Goal: Transaction & Acquisition: Purchase product/service

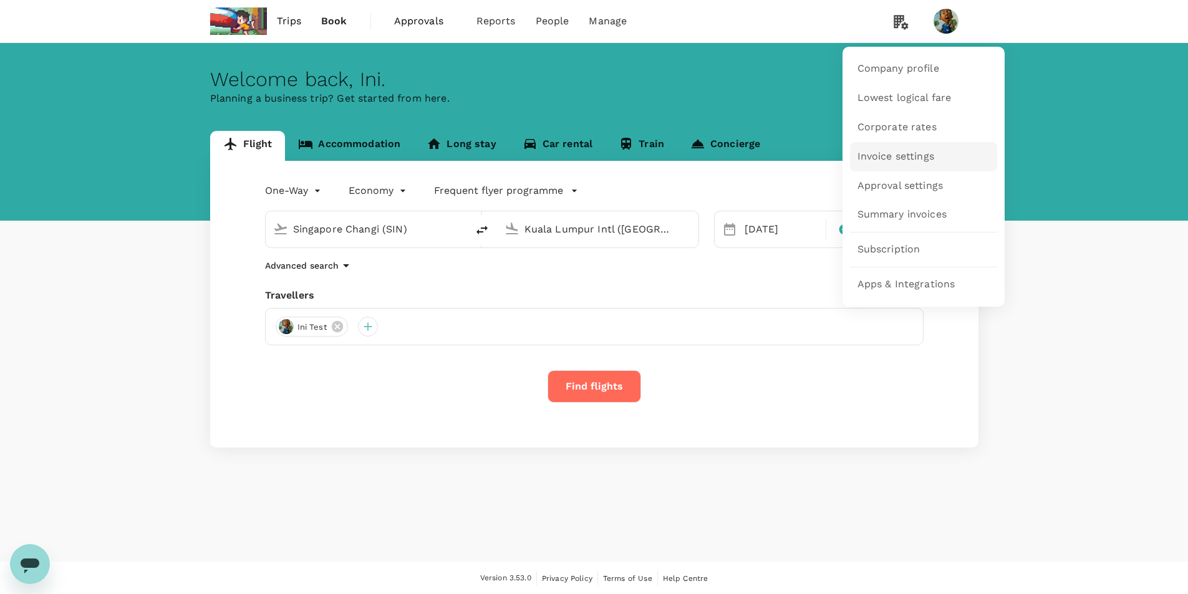
click at [916, 160] on span "Invoice settings" at bounding box center [896, 157] width 77 height 14
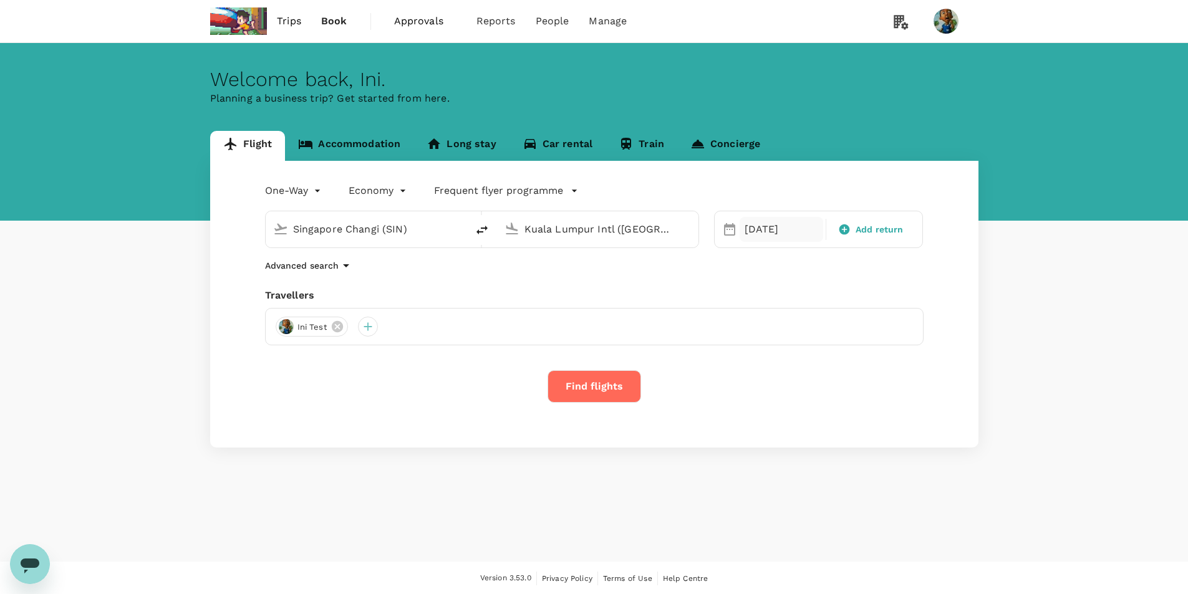
click at [766, 235] on div "[DATE]" at bounding box center [782, 229] width 84 height 25
click at [844, 360] on div "16" at bounding box center [835, 361] width 24 height 24
click at [551, 390] on button "Find flights" at bounding box center [595, 386] width 94 height 32
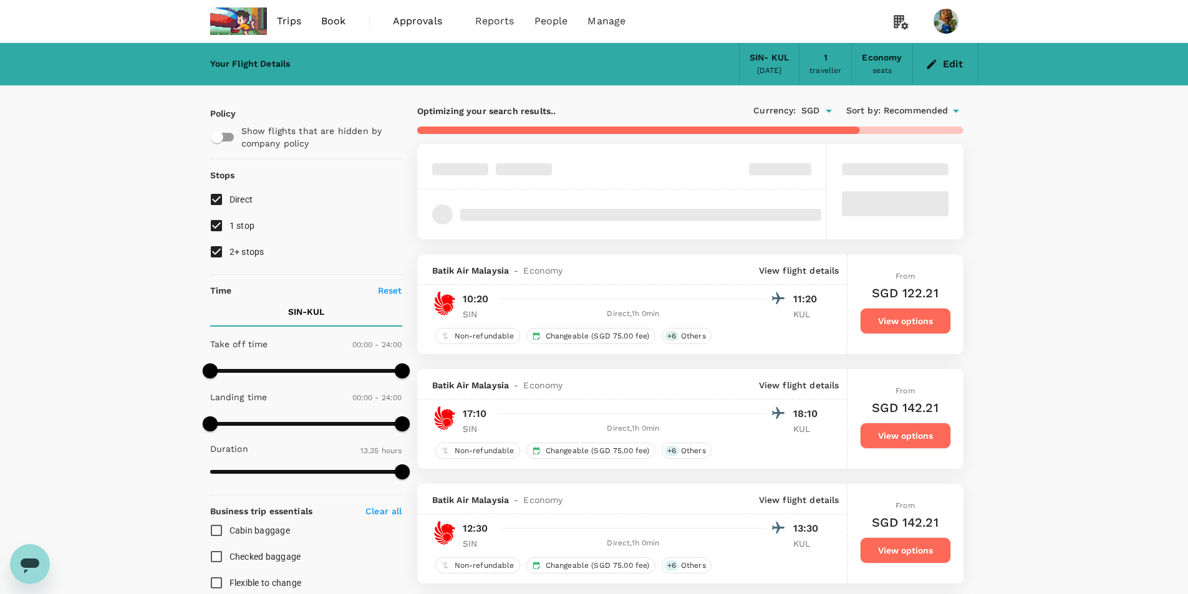
click at [945, 335] on div "From SGD 122.21 View options" at bounding box center [905, 304] width 91 height 100
click at [937, 331] on button "View options" at bounding box center [905, 321] width 91 height 26
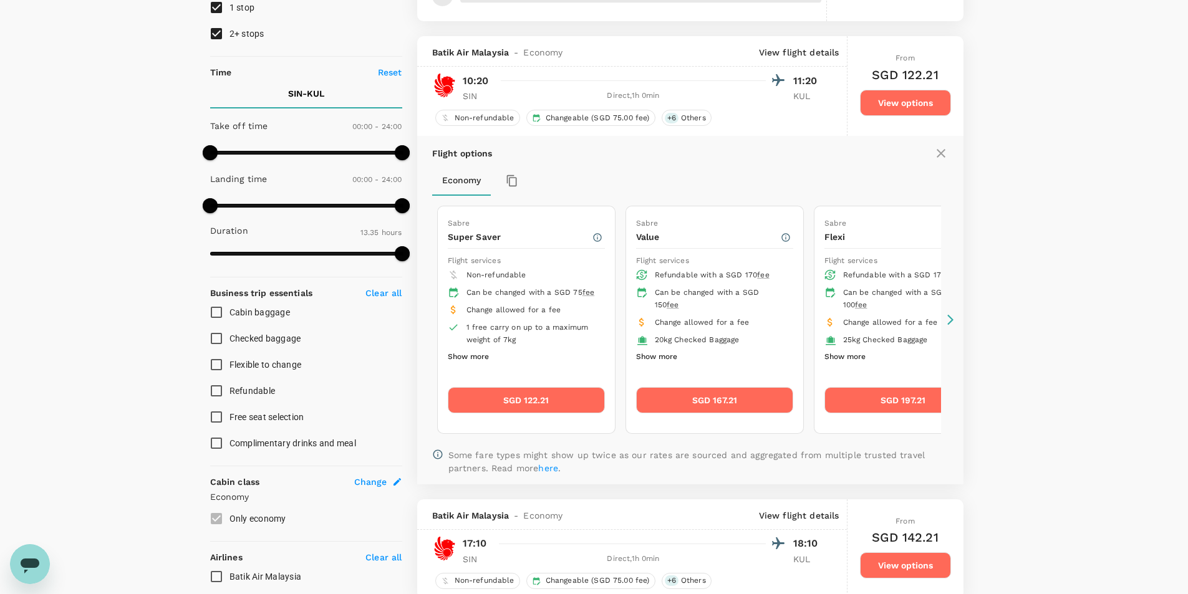
scroll to position [254, 0]
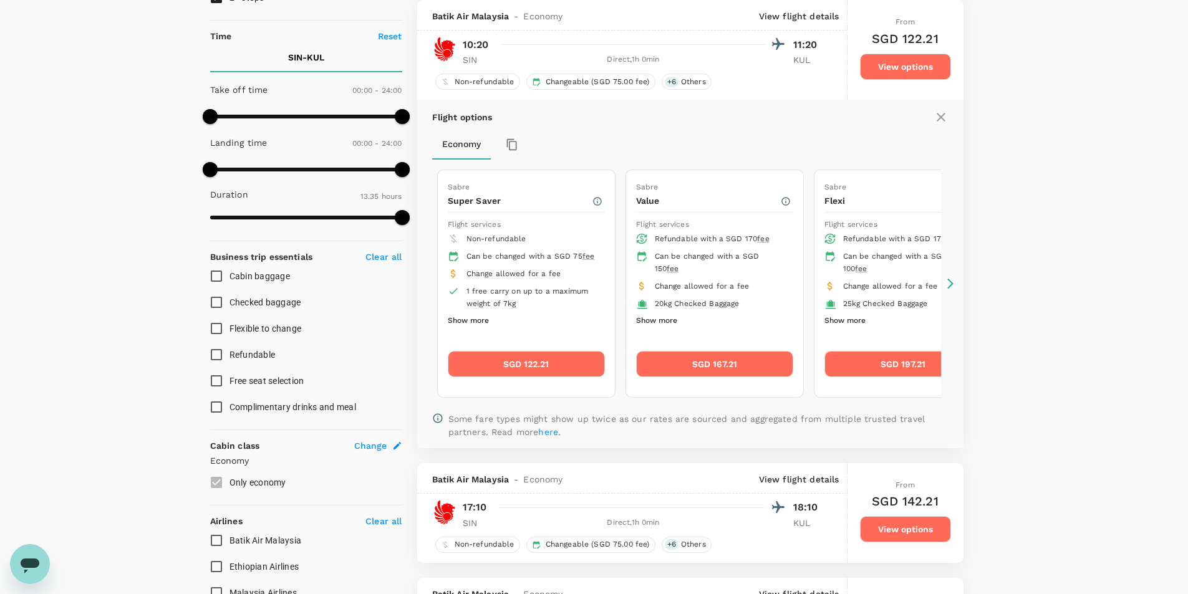
click at [545, 364] on button "SGD 122.21" at bounding box center [526, 364] width 157 height 26
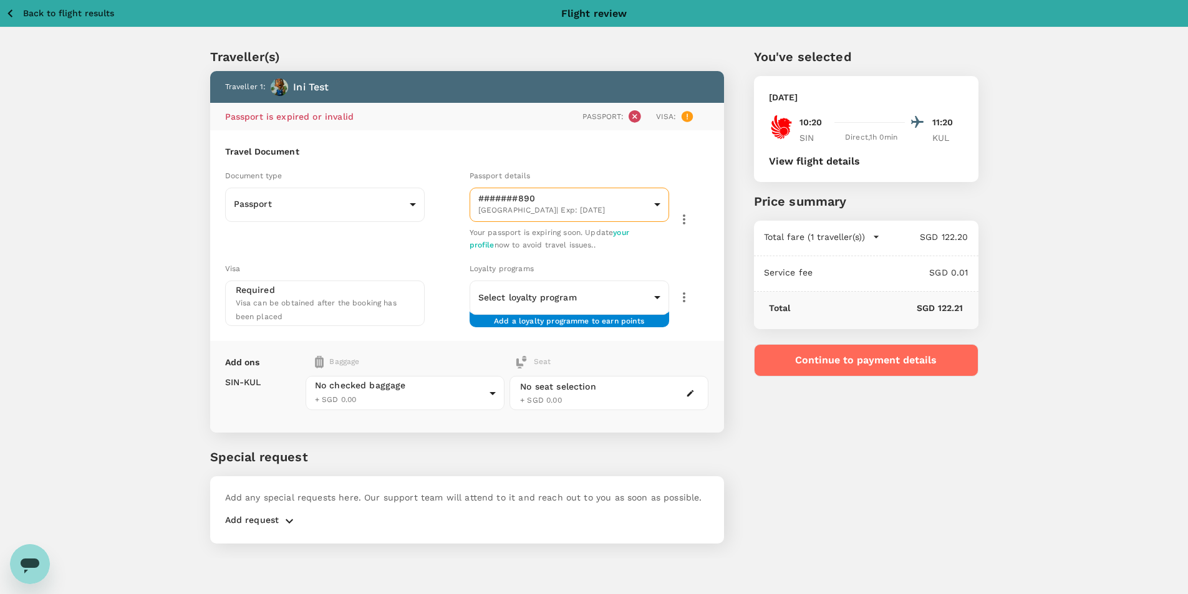
click at [763, 355] on button "Continue to payment details" at bounding box center [866, 360] width 225 height 32
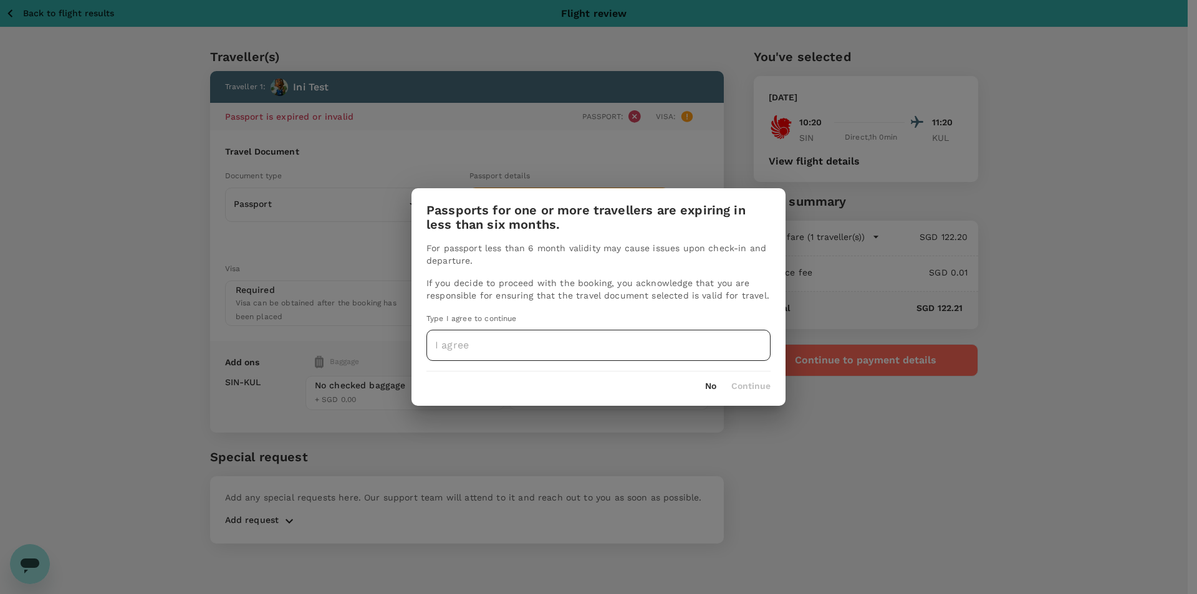
click at [546, 346] on input "text" at bounding box center [599, 345] width 344 height 31
type input "I agree"
click at [753, 391] on button "Continue" at bounding box center [751, 387] width 39 height 10
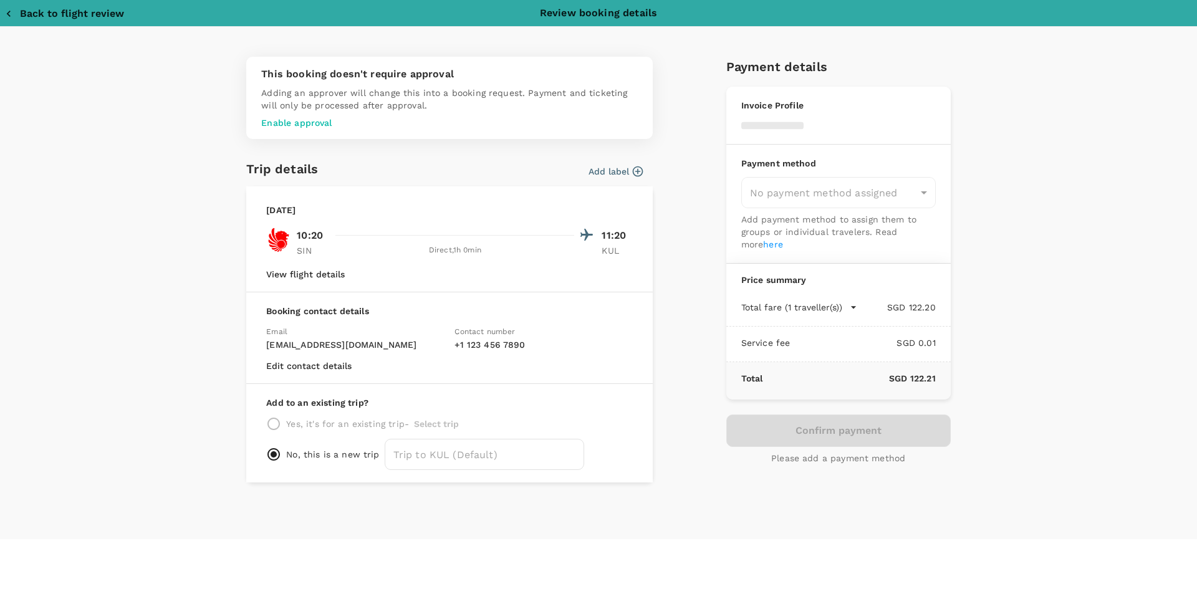
type input "96c65d75-4eeb-4213-a264-43a322f08ccf"
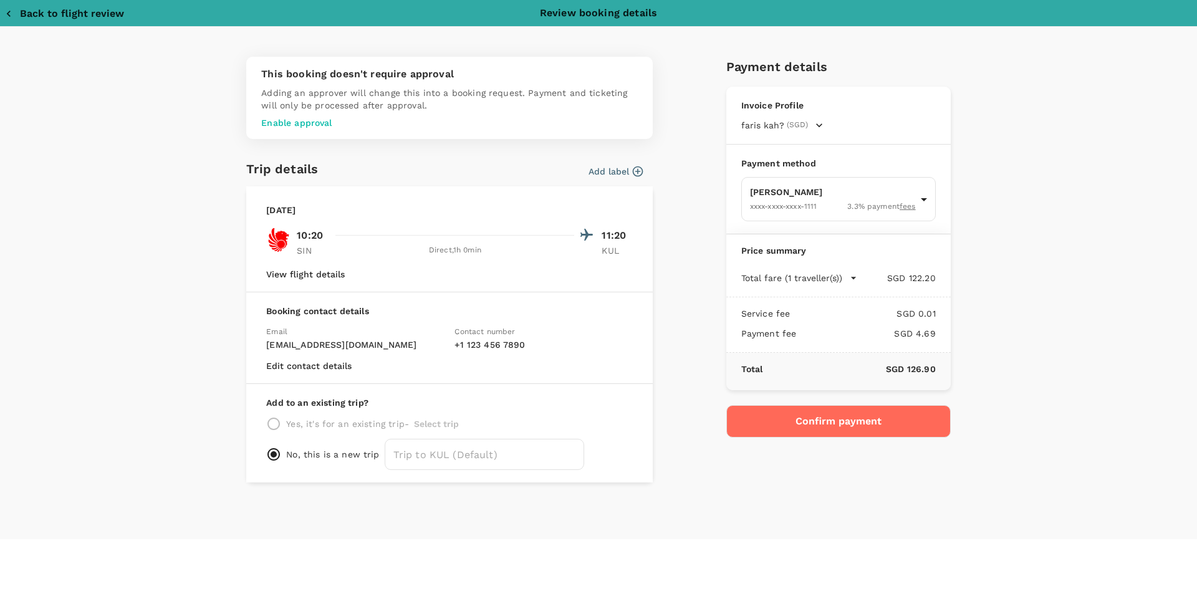
click at [809, 123] on button "faris kah? (SGD)" at bounding box center [783, 125] width 82 height 12
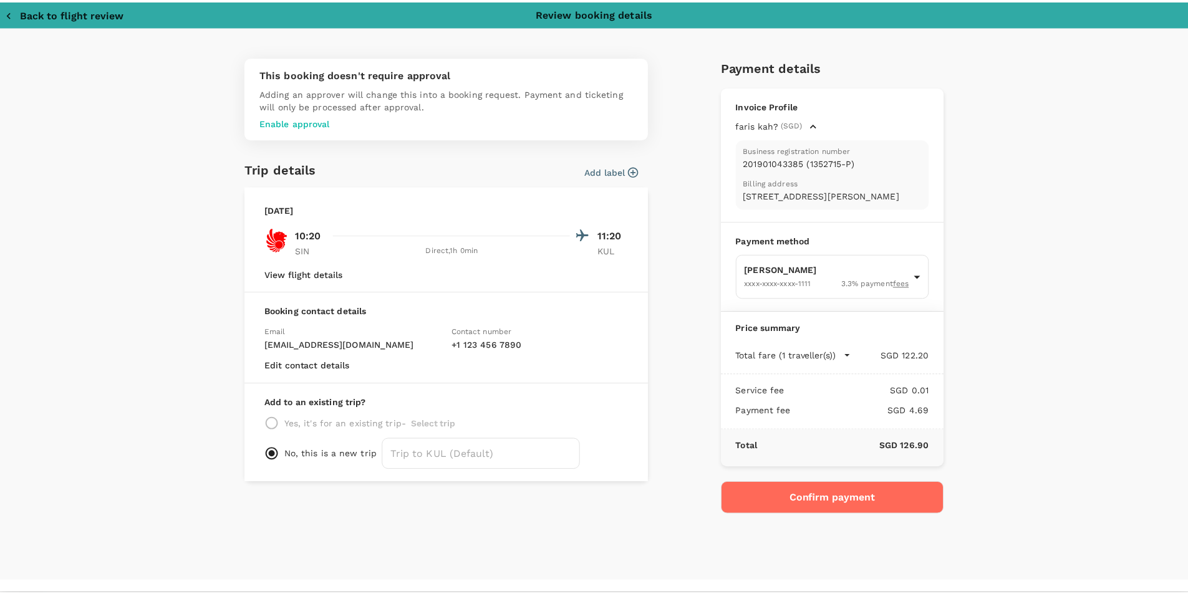
scroll to position [1, 0]
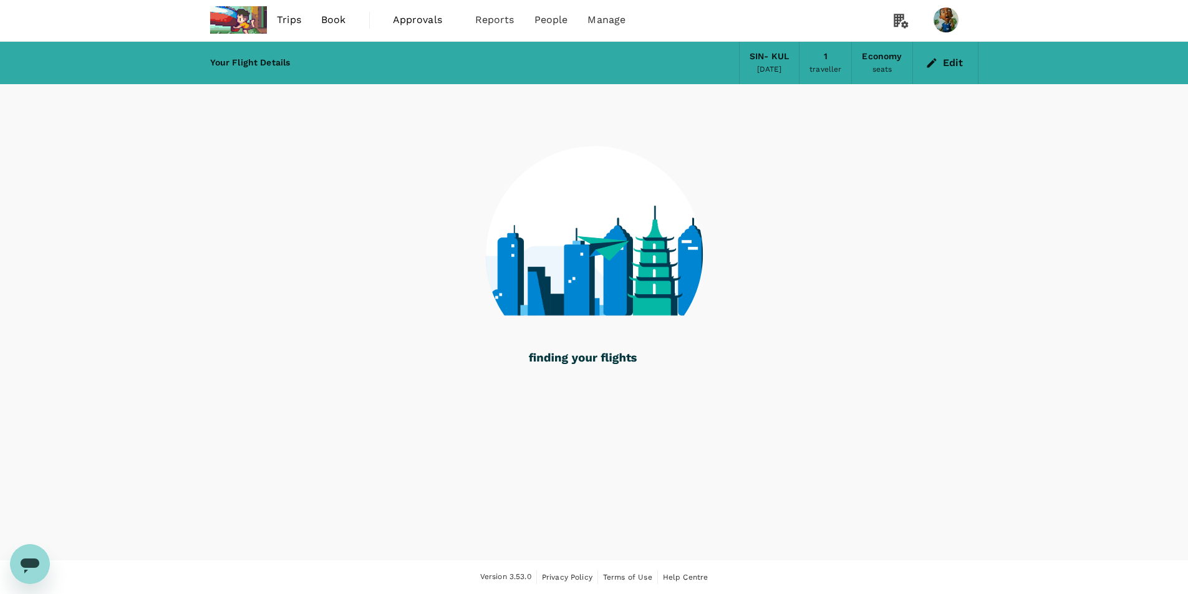
click at [321, 21] on span "Book" at bounding box center [333, 19] width 25 height 15
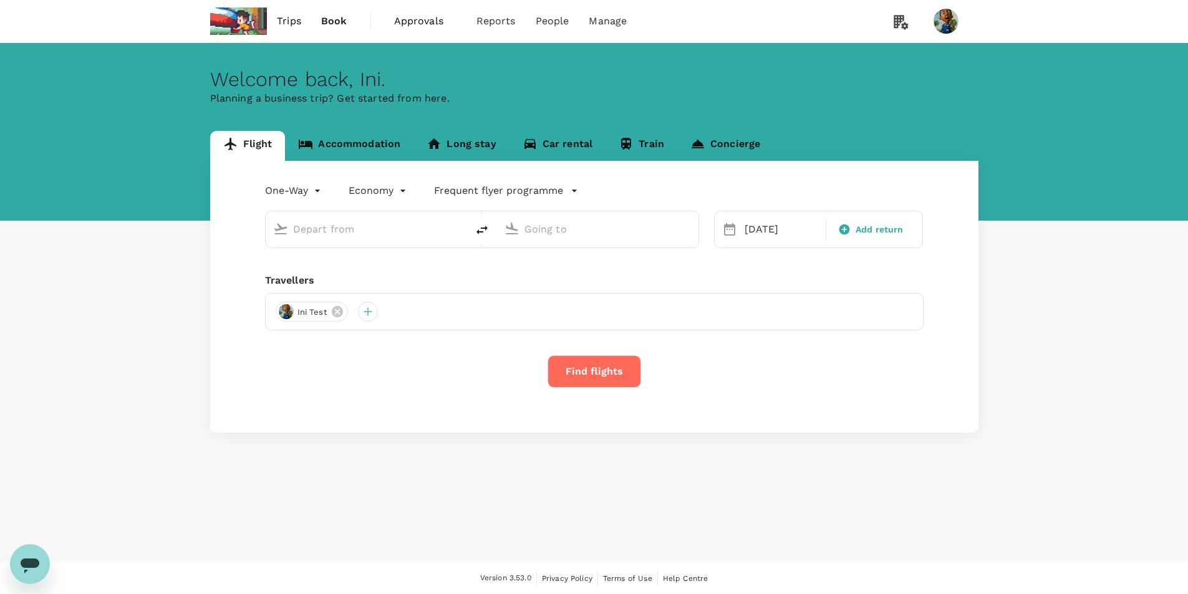
type input "Singapore Changi (SIN)"
type input "Kuala Lumpur Intl ([GEOGRAPHIC_DATA])"
type input "Singapore Changi (SIN)"
type input "Kuala Lumpur Intl ([GEOGRAPHIC_DATA])"
